Goal: Find specific page/section: Find specific page/section

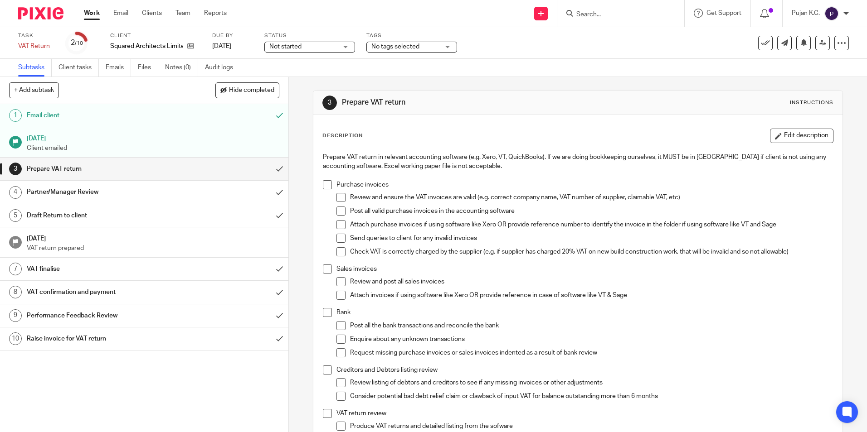
click at [641, 18] on input "Search" at bounding box center [616, 15] width 82 height 8
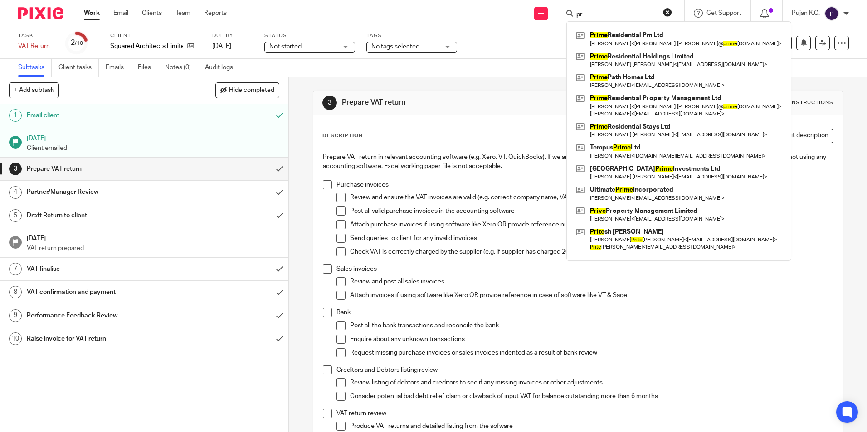
type input "p"
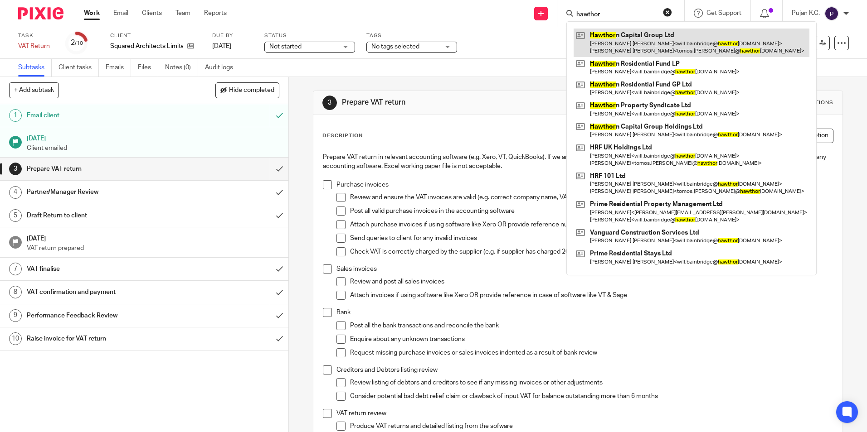
type input "hawthor"
click at [613, 48] on link at bounding box center [691, 43] width 236 height 28
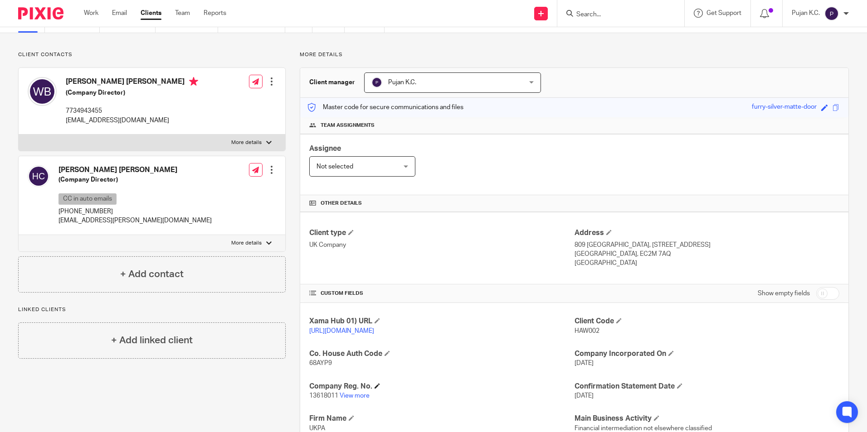
scroll to position [136, 0]
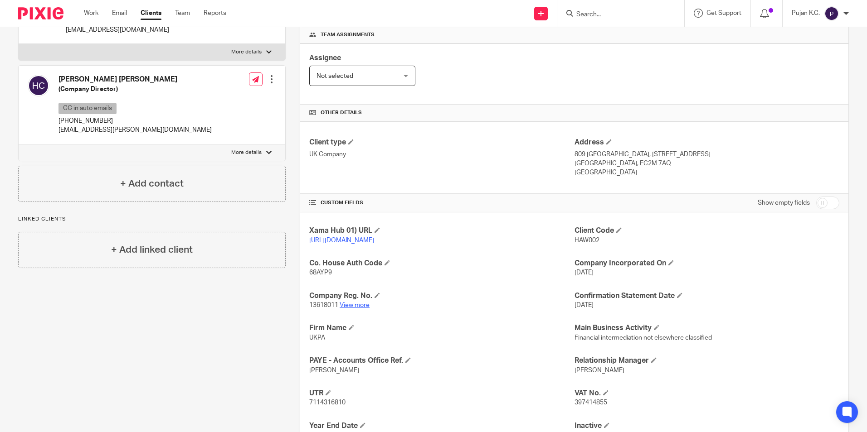
click at [354, 309] on link "View more" at bounding box center [355, 305] width 30 height 6
click at [592, 13] on input "Search" at bounding box center [616, 15] width 82 height 8
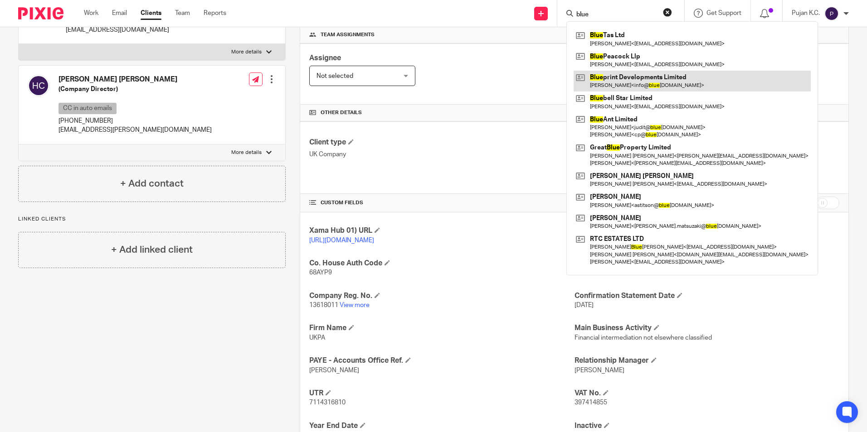
type input "blue"
click at [599, 80] on link at bounding box center [691, 81] width 237 height 21
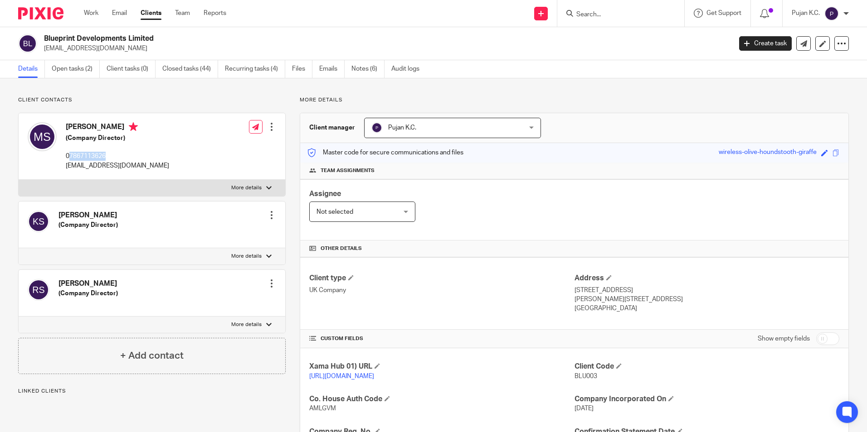
drag, startPoint x: 69, startPoint y: 156, endPoint x: 110, endPoint y: 156, distance: 40.8
click at [110, 156] on p "07867113626" at bounding box center [117, 156] width 103 height 9
copy p "7867113626"
click at [616, 11] on input "Search" at bounding box center [616, 15] width 82 height 8
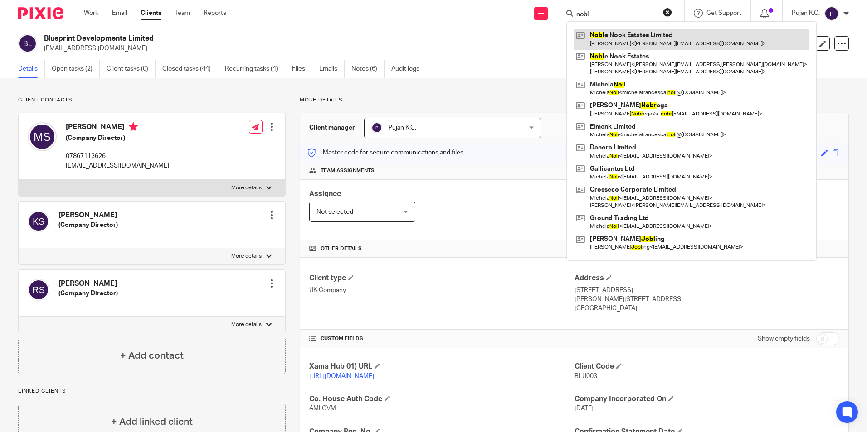
type input "nobl"
click at [618, 37] on link at bounding box center [691, 39] width 236 height 21
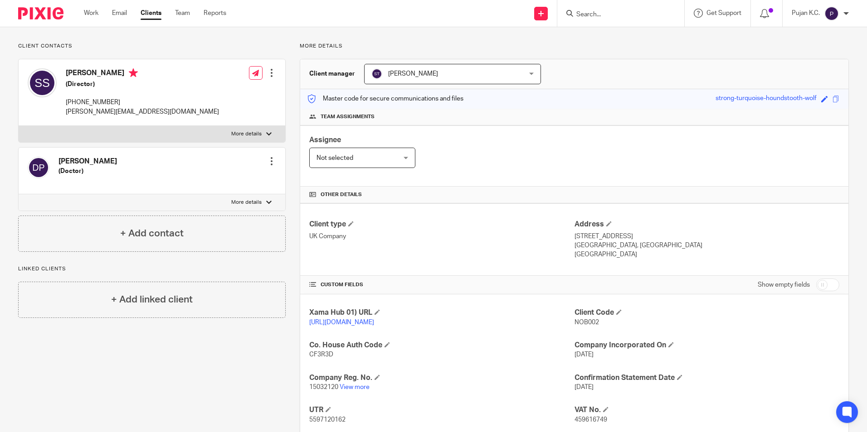
scroll to position [136, 0]
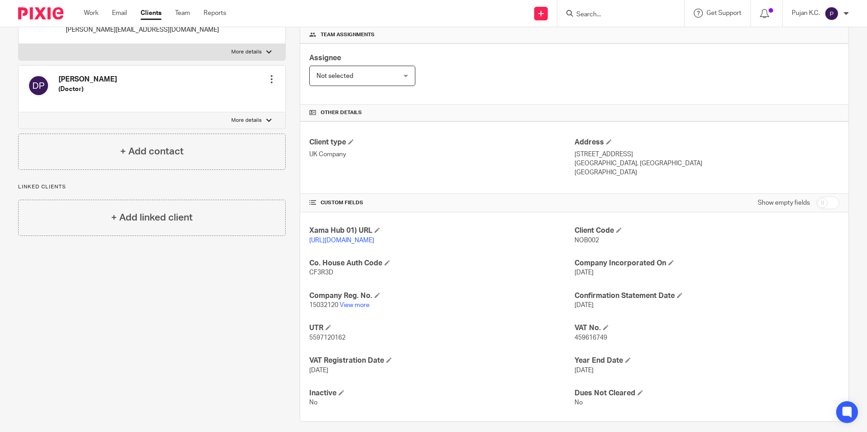
click at [592, 341] on span "459616749" at bounding box center [590, 338] width 33 height 6
copy span "459616749"
click at [39, 10] on img at bounding box center [40, 13] width 45 height 12
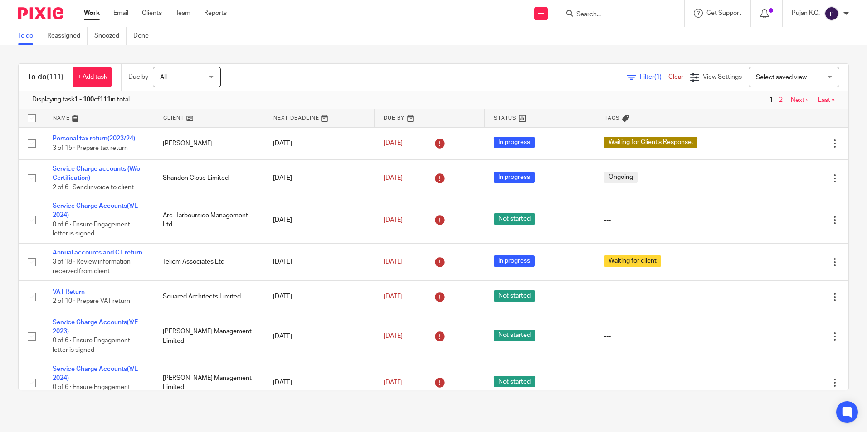
click at [627, 75] on icon at bounding box center [631, 77] width 9 height 9
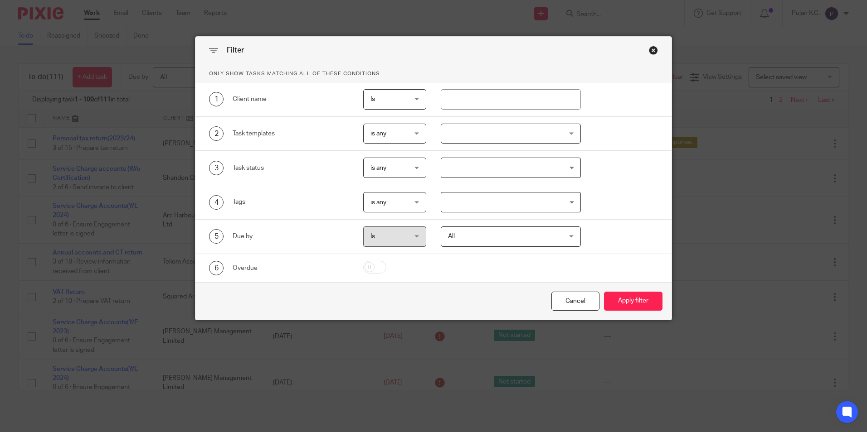
click at [514, 128] on div at bounding box center [511, 134] width 140 height 20
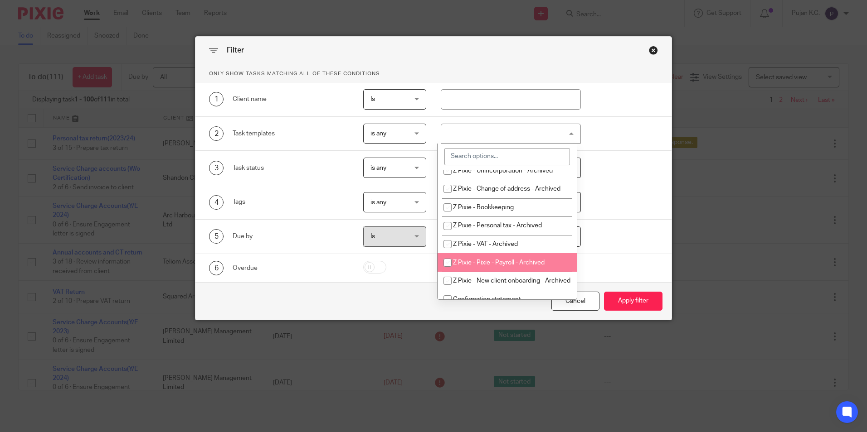
scroll to position [91, 0]
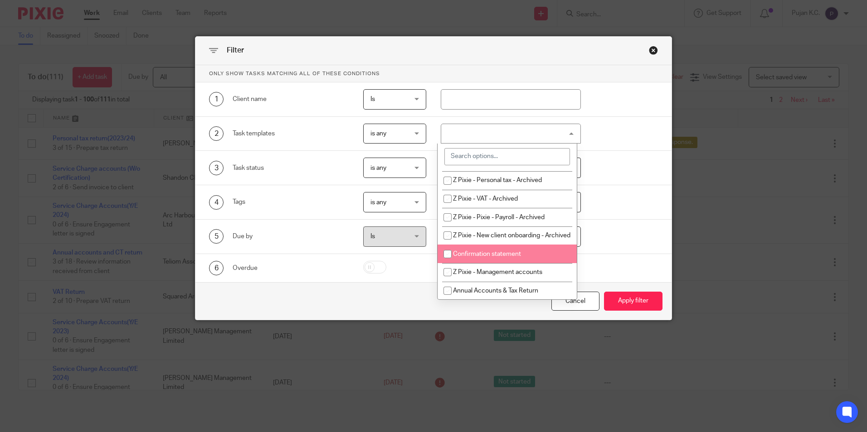
click at [493, 257] on span "Confirmation statement" at bounding box center [487, 254] width 68 height 6
checkbox input "true"
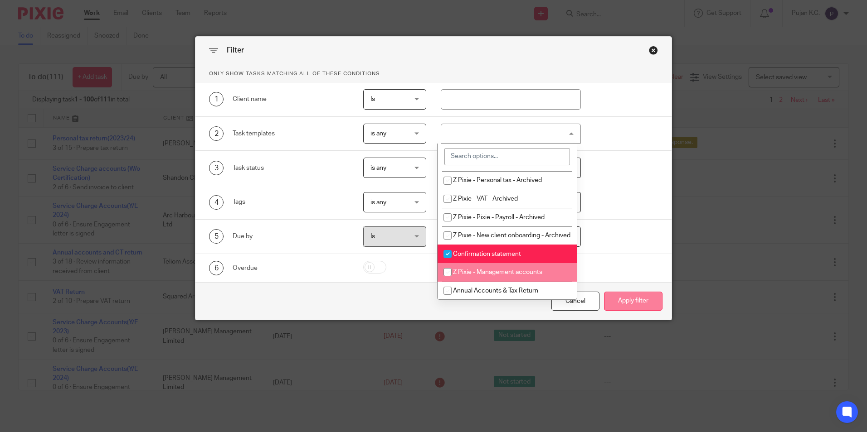
click at [630, 303] on button "Apply filter" at bounding box center [633, 301] width 58 height 19
